Goal: Participate in discussion: Engage in conversation with other users on a specific topic

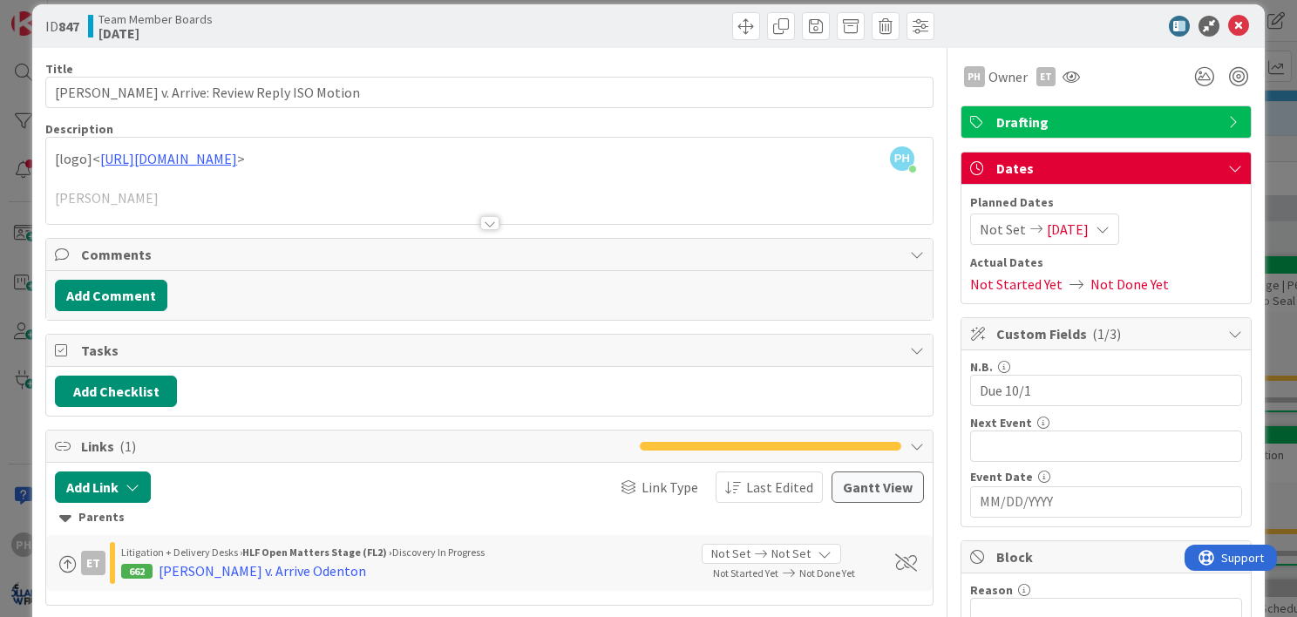
scroll to position [17, 0]
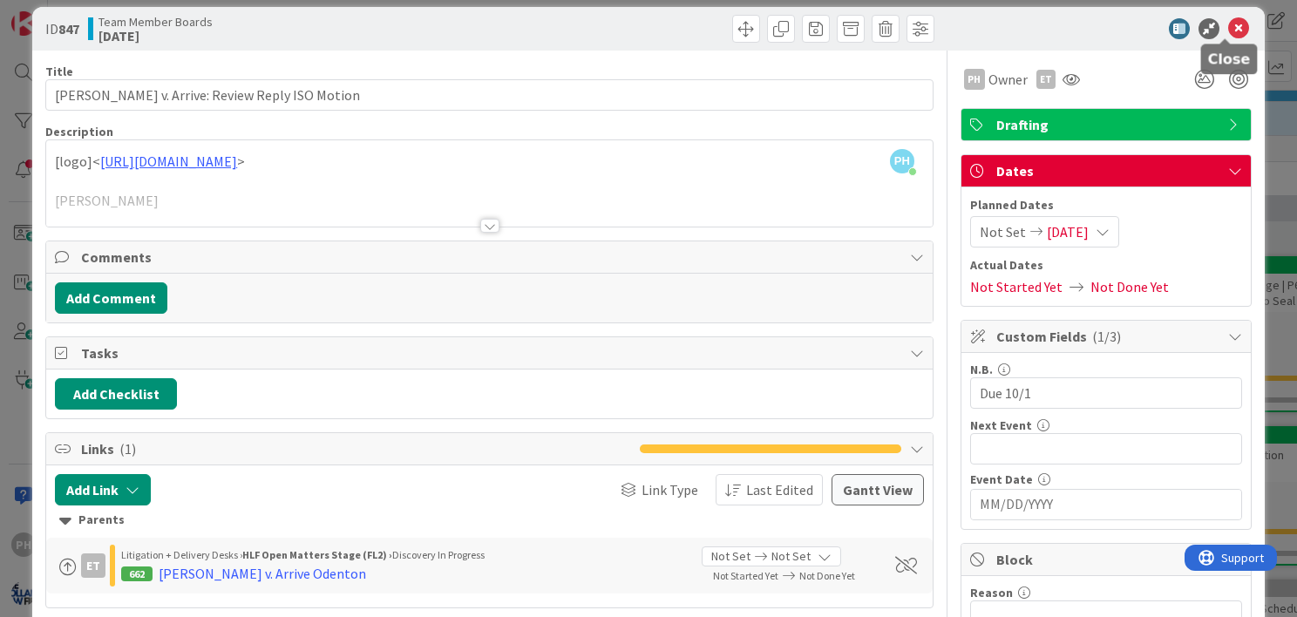
click at [1228, 24] on icon at bounding box center [1238, 28] width 21 height 21
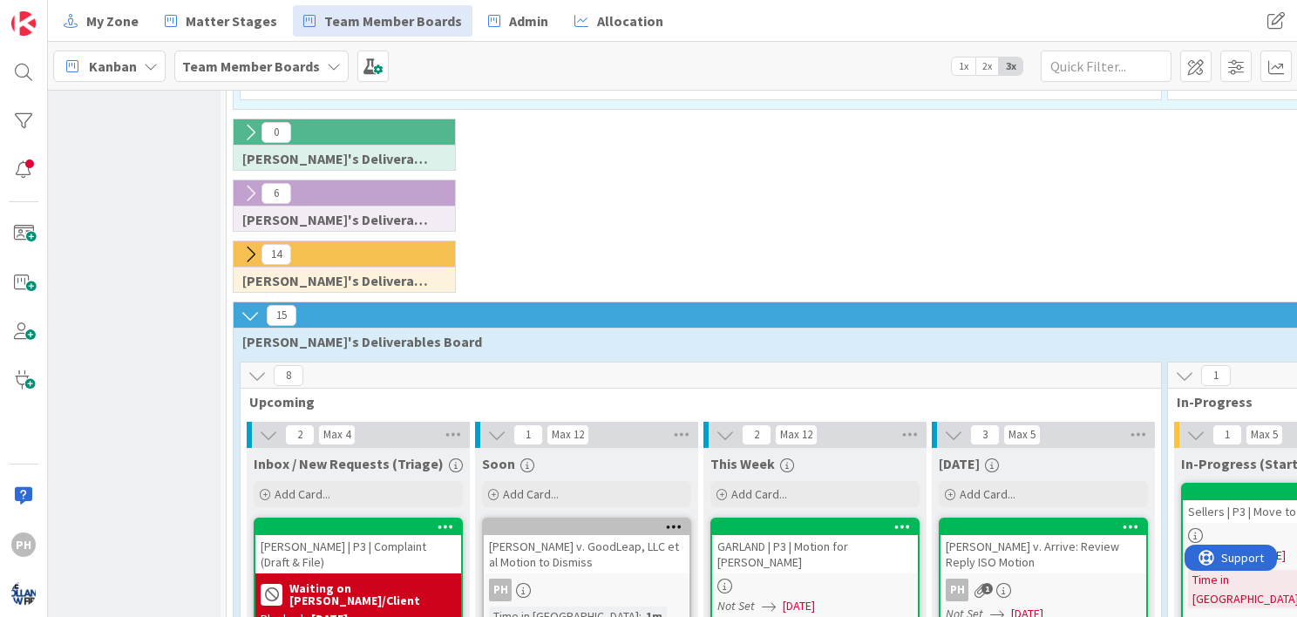
scroll to position [907, 56]
click at [248, 245] on icon at bounding box center [250, 254] width 19 height 19
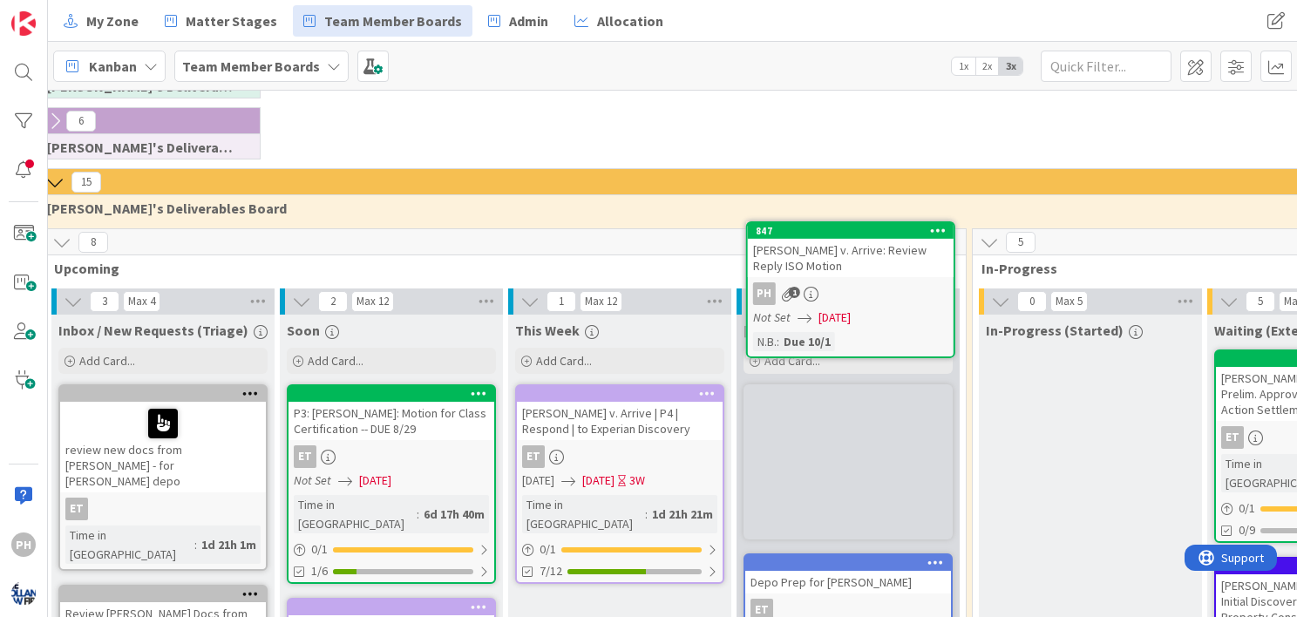
scroll to position [976, 252]
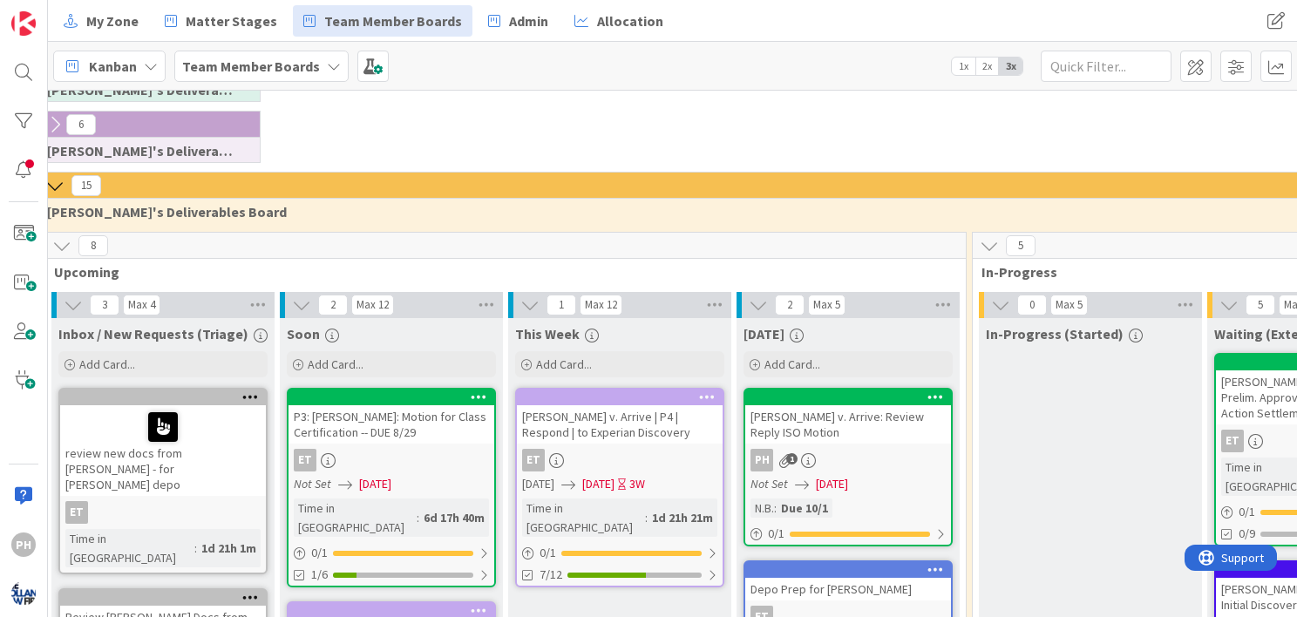
click at [927, 391] on icon at bounding box center [935, 397] width 17 height 12
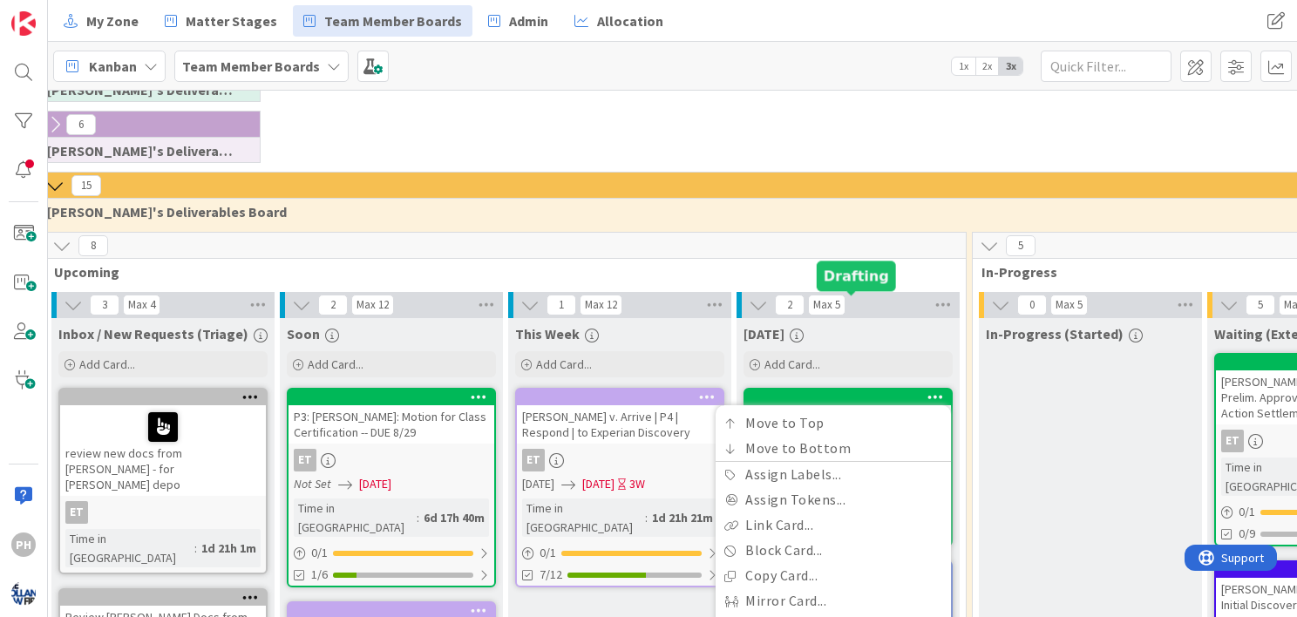
click at [863, 391] on div at bounding box center [852, 397] width 198 height 12
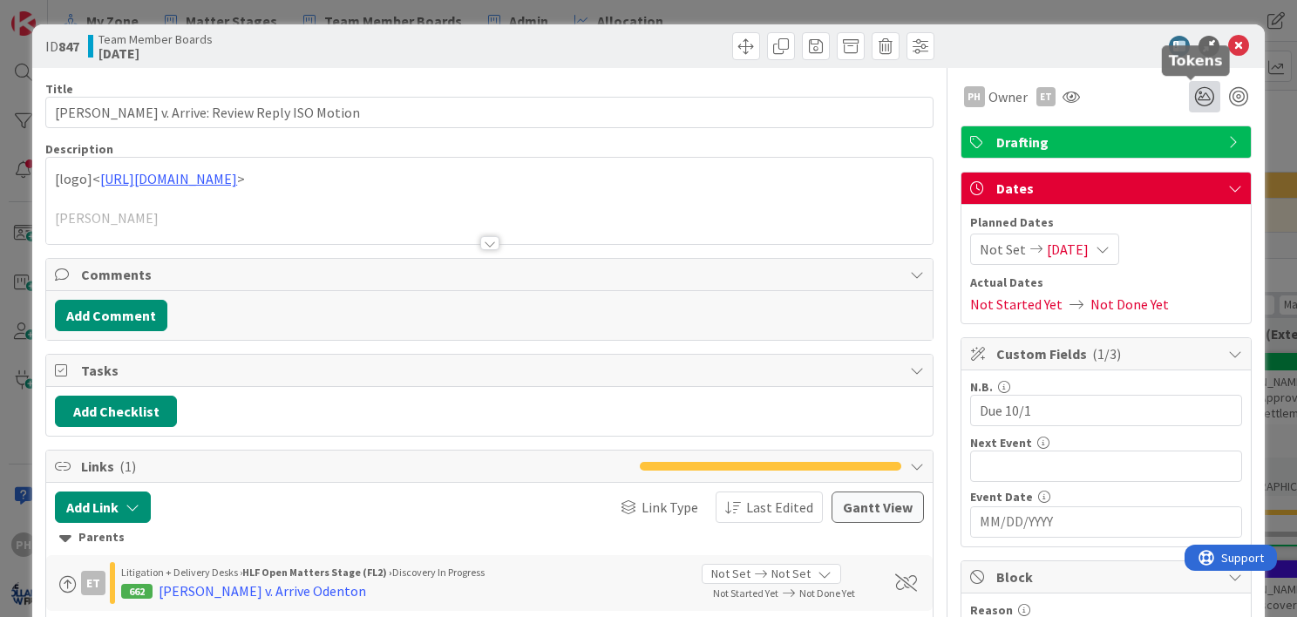
click at [1189, 94] on icon at bounding box center [1204, 96] width 31 height 31
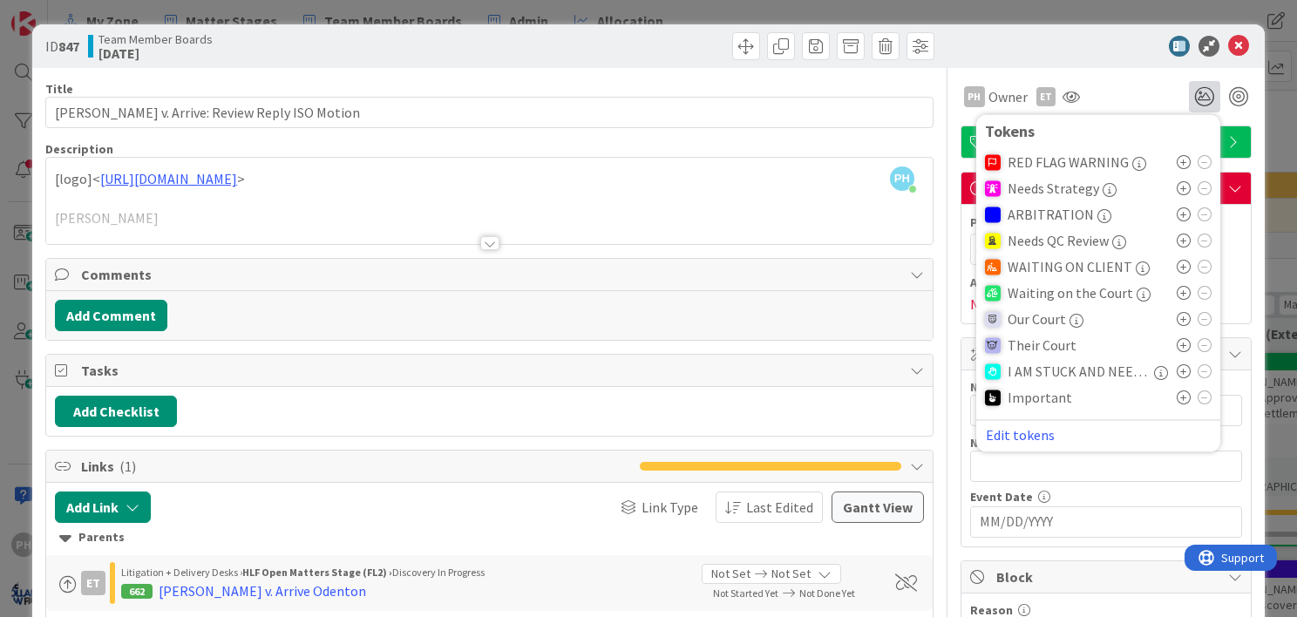
click at [1177, 241] on icon at bounding box center [1184, 241] width 14 height 14
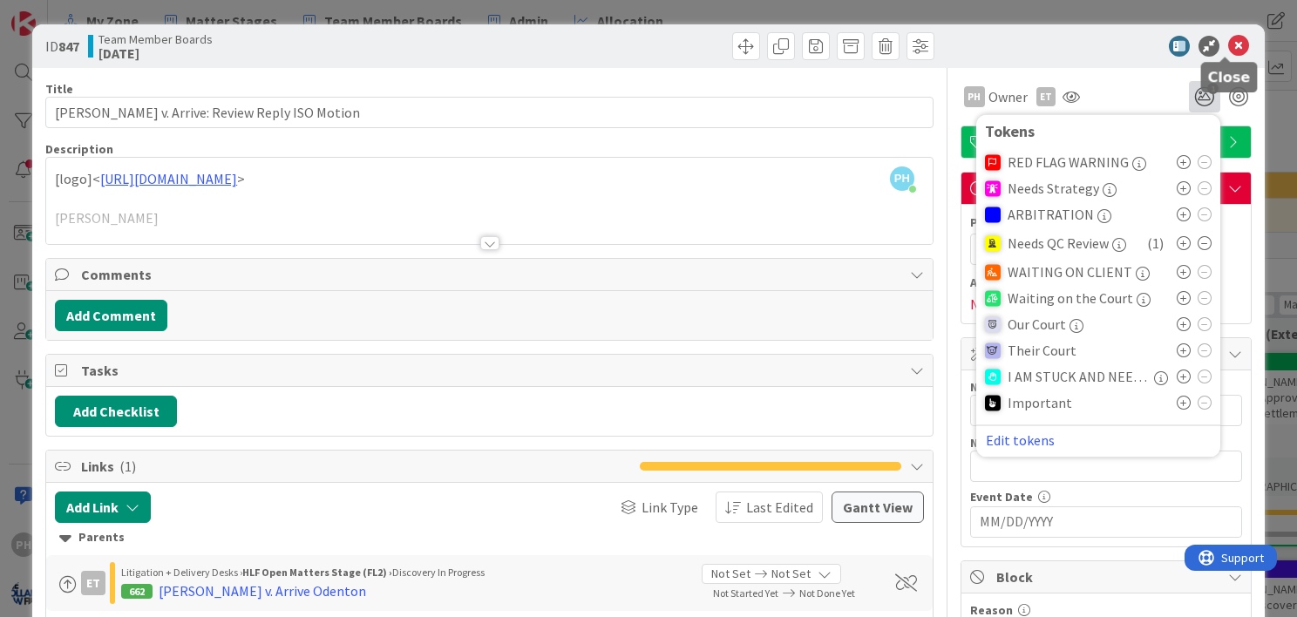
click at [1228, 40] on icon at bounding box center [1238, 46] width 21 height 21
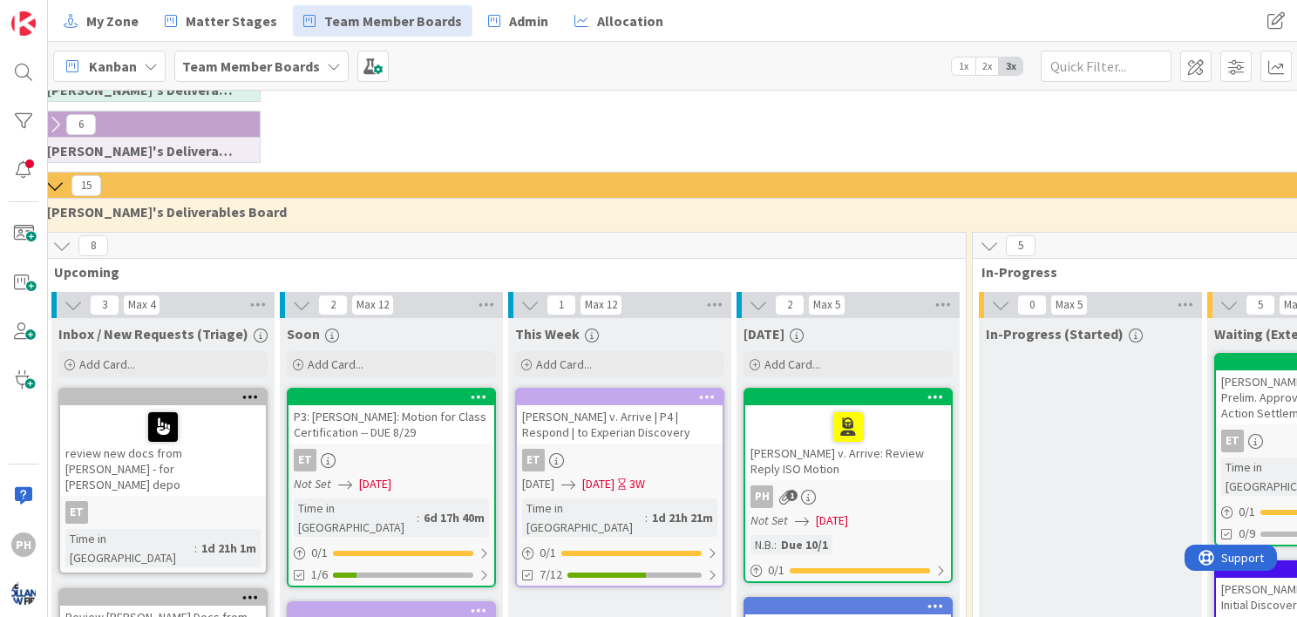
click at [860, 405] on div "[PERSON_NAME] v. Arrive: Review Reply ISO Motion" at bounding box center [848, 442] width 206 height 75
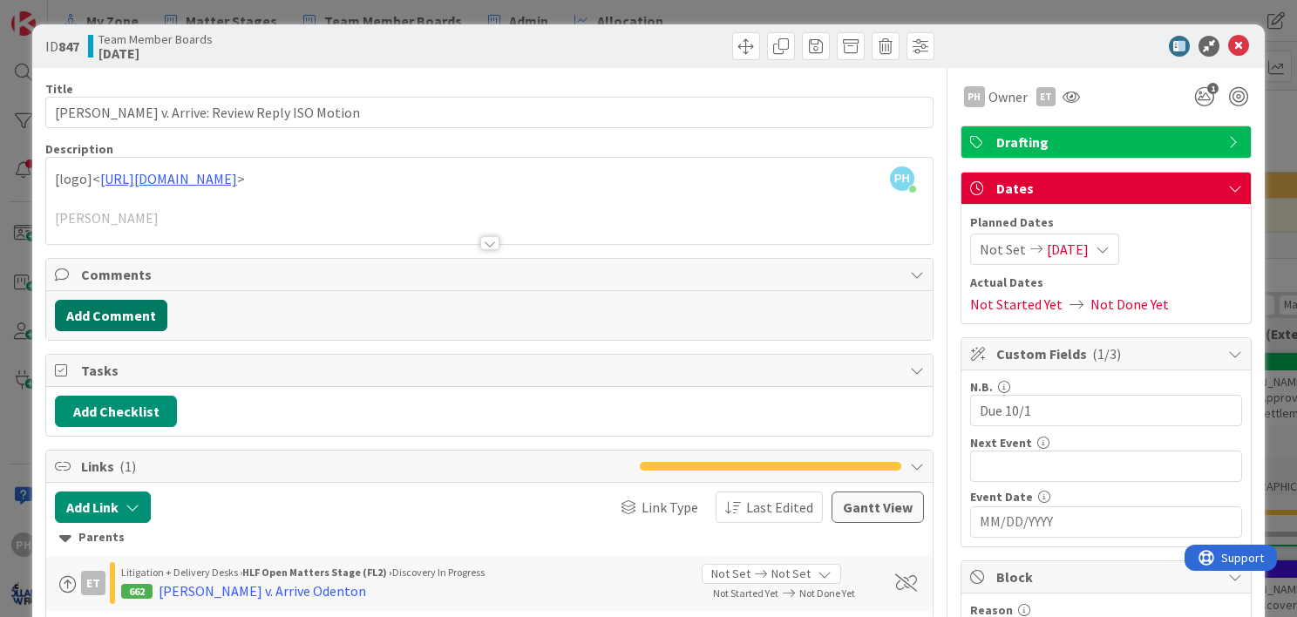
click at [135, 305] on button "Add Comment" at bounding box center [111, 315] width 112 height 31
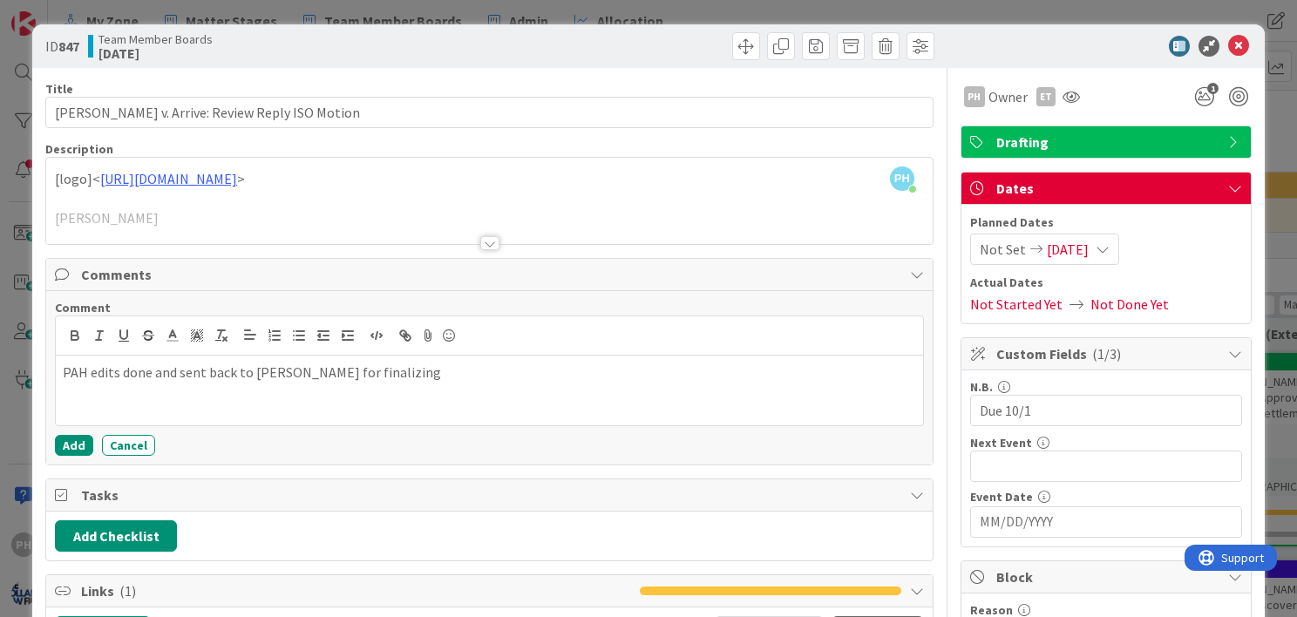
scroll to position [80, 0]
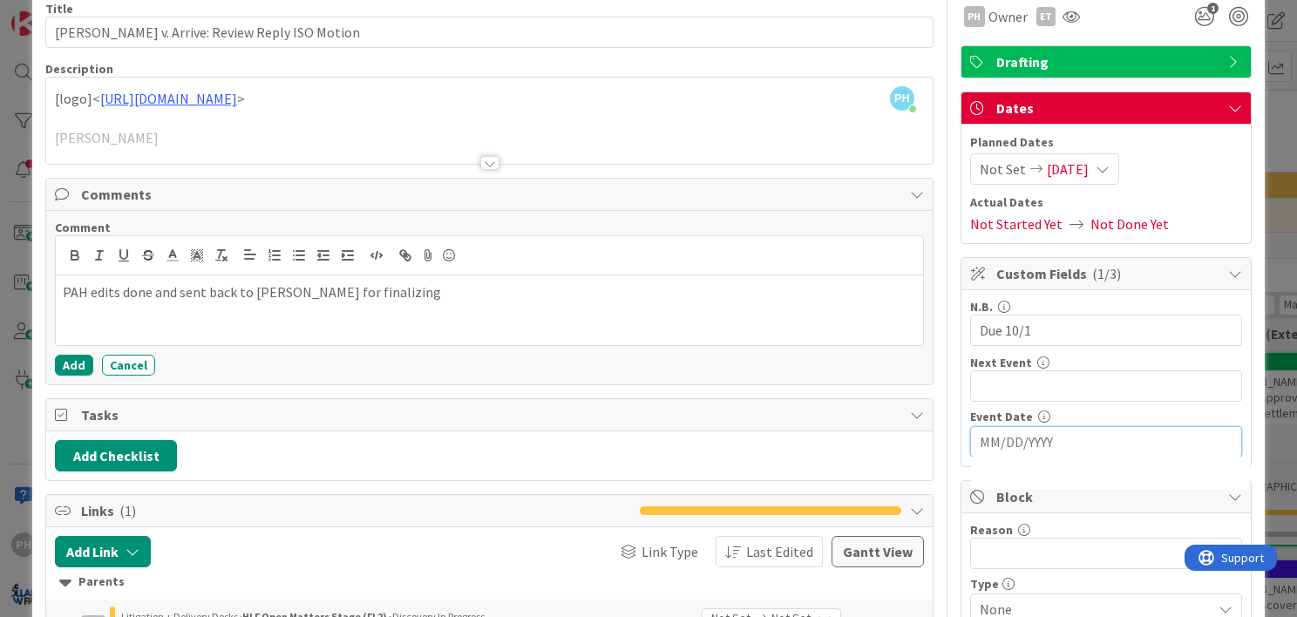
click at [1003, 434] on input "MM/DD/YYYY" at bounding box center [1106, 442] width 253 height 30
click at [1092, 544] on td "1" at bounding box center [1109, 549] width 34 height 33
type input "[DATE]"
drag, startPoint x: 1030, startPoint y: 329, endPoint x: 926, endPoint y: 318, distance: 105.1
click at [926, 318] on div "Title 43 / 128 [PERSON_NAME] v. Arrive: Review Reply ISO Motion Description PH …" at bounding box center [648, 526] width 1206 height 1077
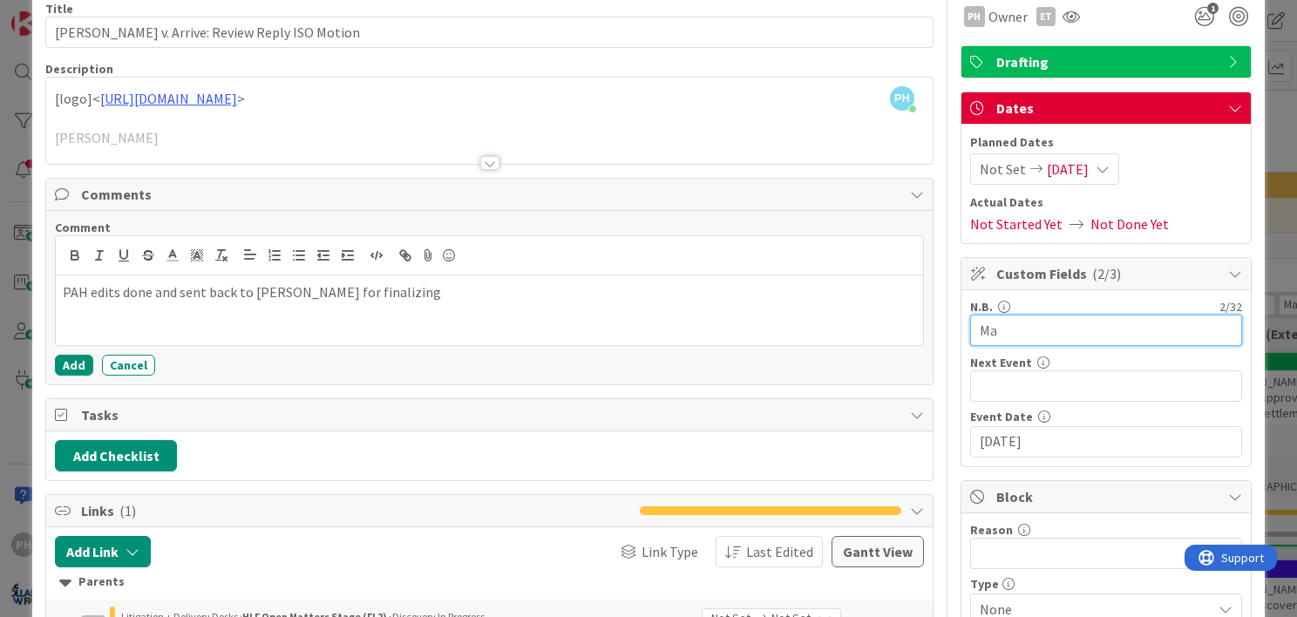
type input "M"
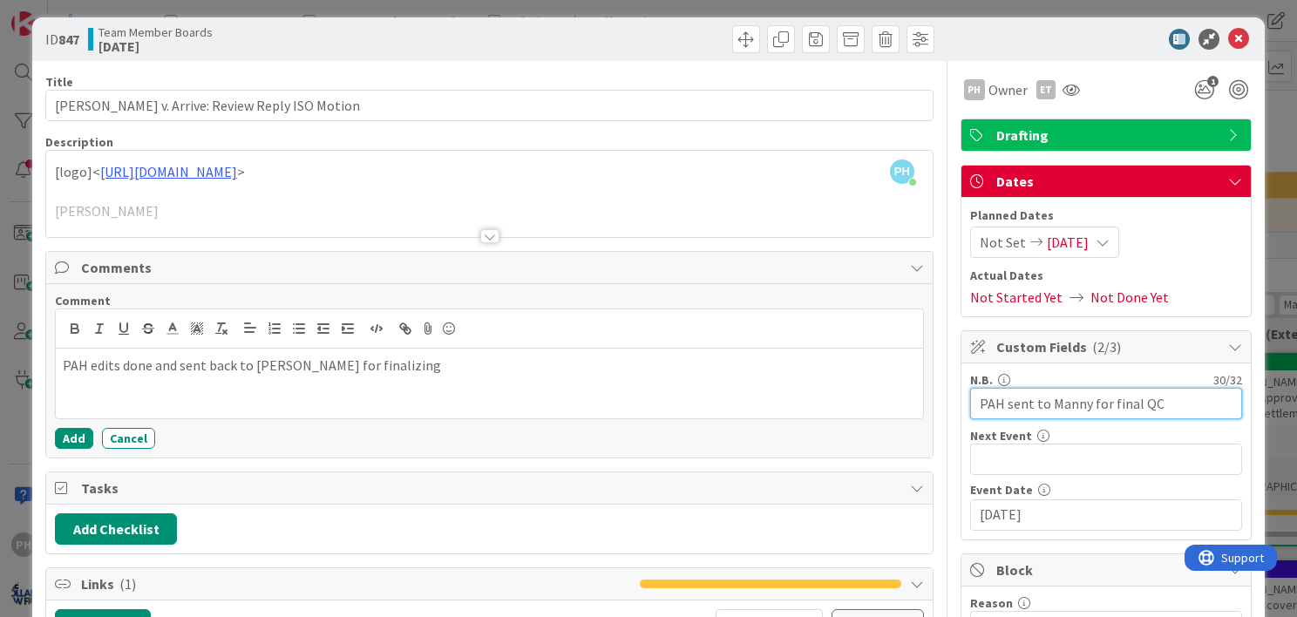
scroll to position [0, 0]
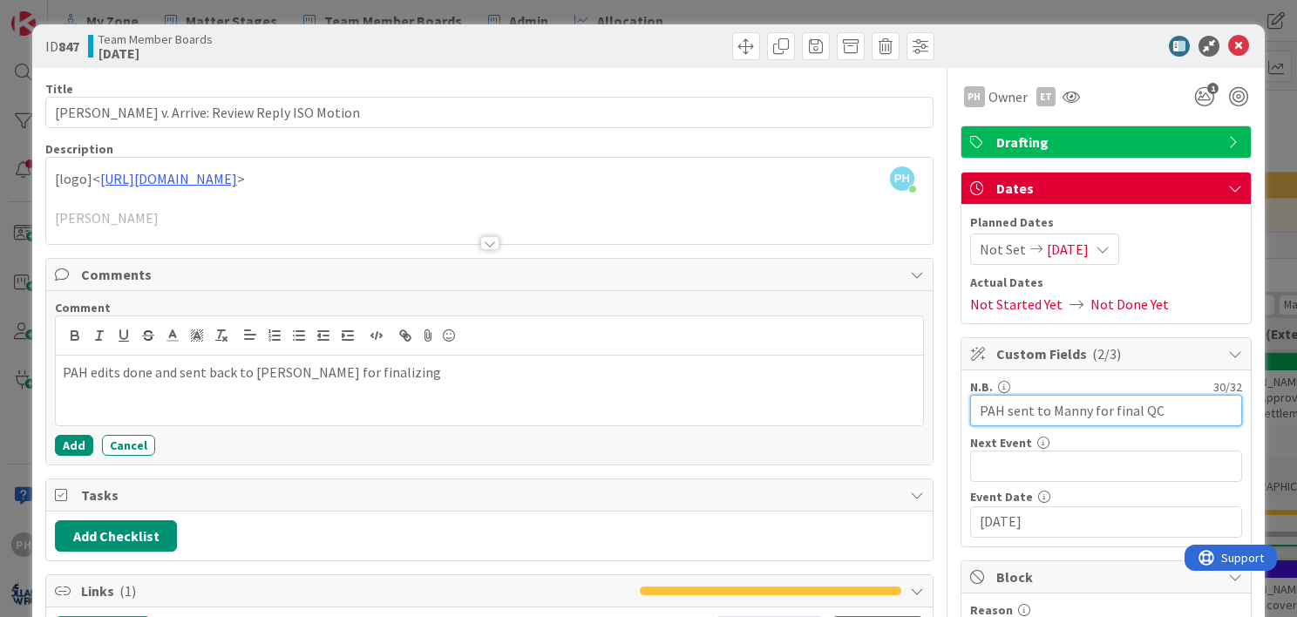
type input "PAH sent to Manny for final QC"
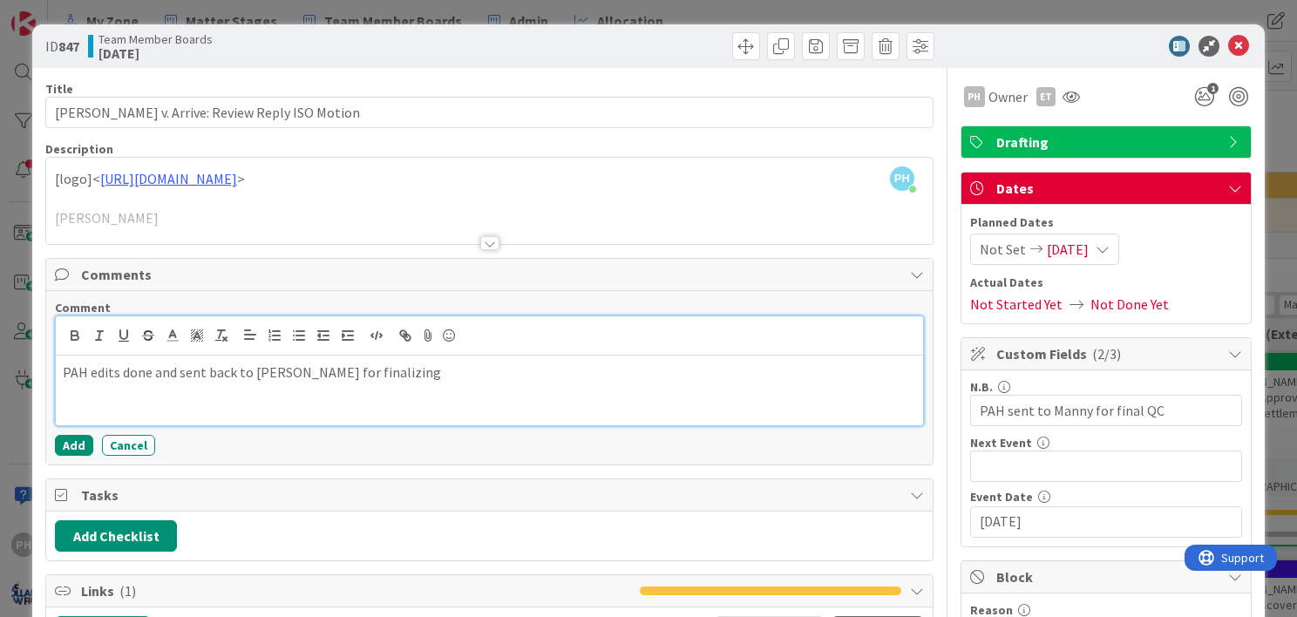
click at [544, 364] on p "PAH edits done and sent back to [PERSON_NAME] for finalizing" at bounding box center [489, 373] width 853 height 20
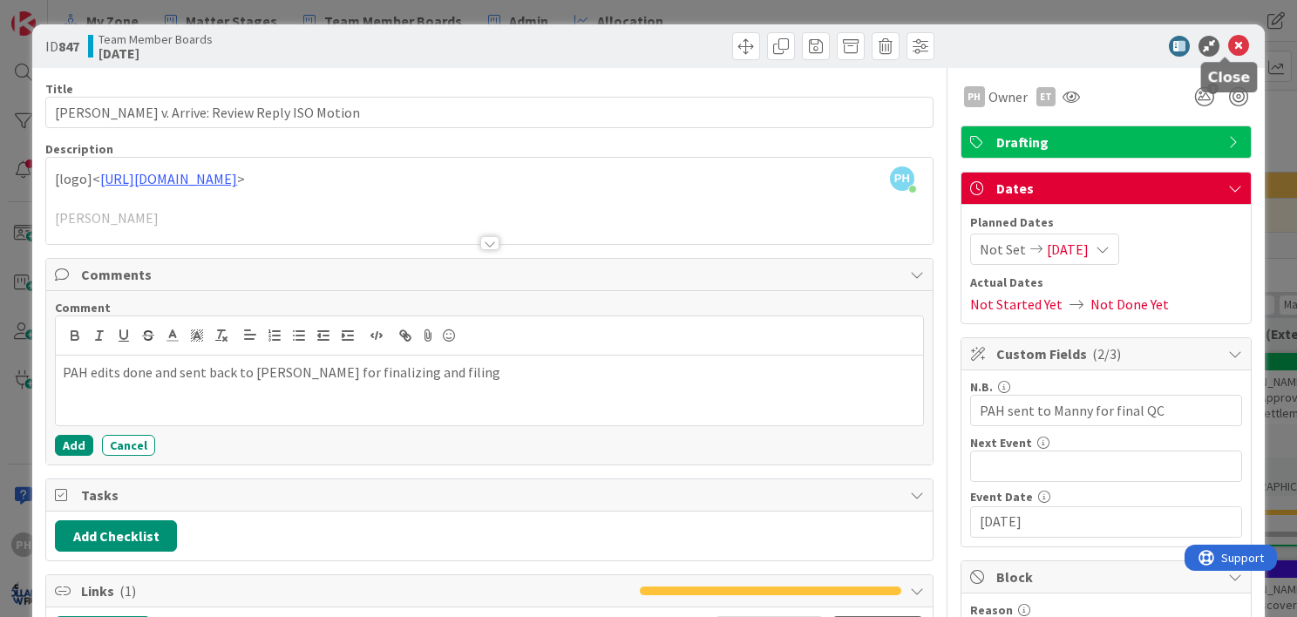
click at [1228, 45] on icon at bounding box center [1238, 46] width 21 height 21
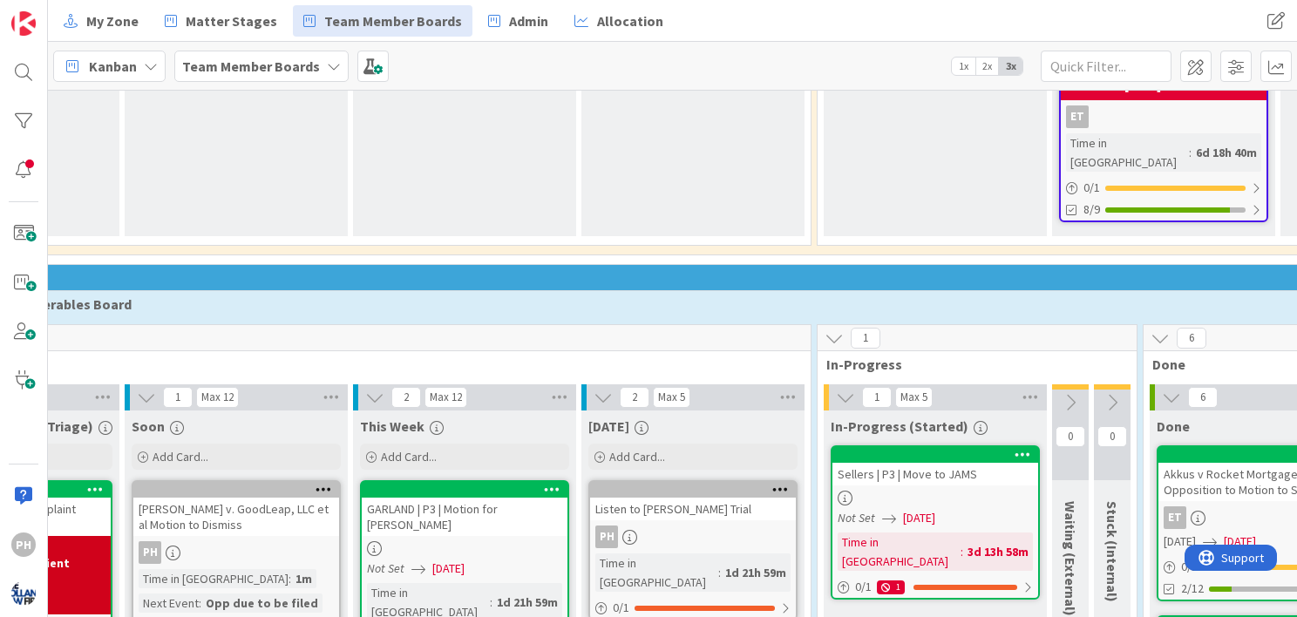
scroll to position [2434, 407]
